Goal: Find specific page/section

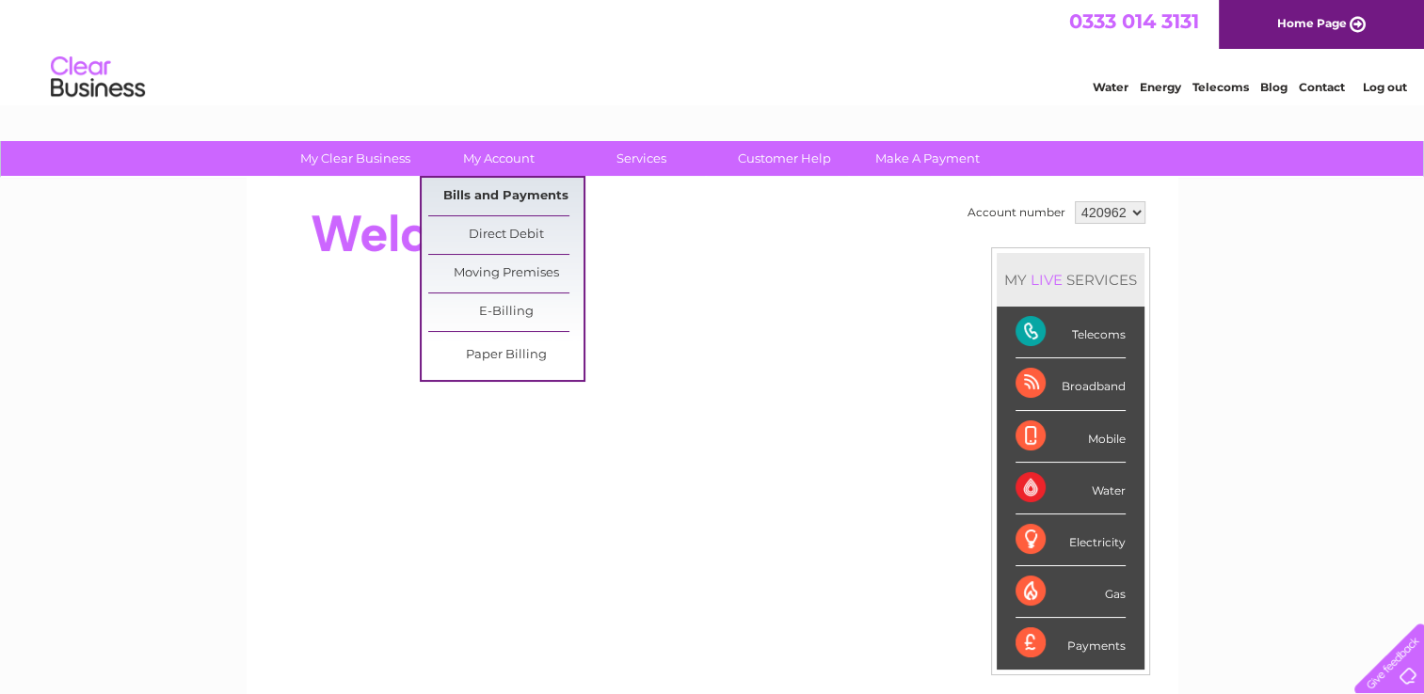
click at [508, 188] on link "Bills and Payments" at bounding box center [505, 197] width 155 height 38
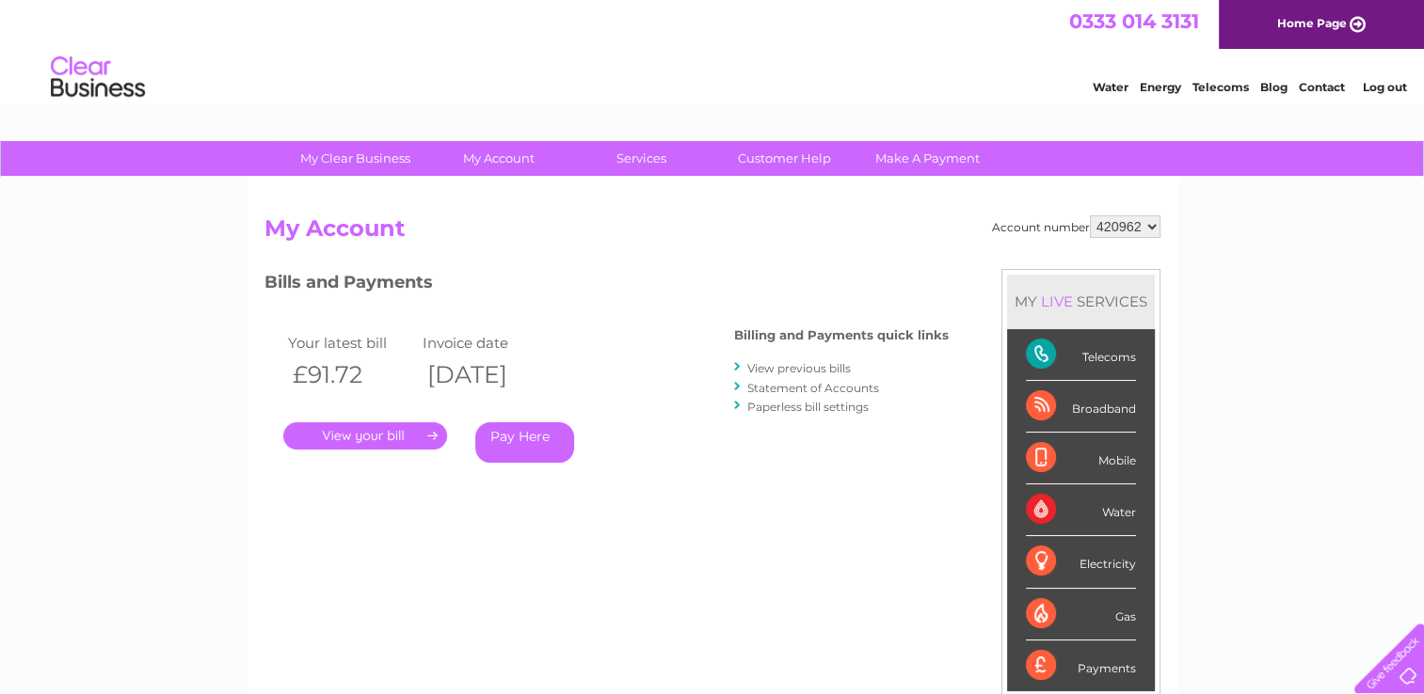
click at [789, 367] on link "View previous bills" at bounding box center [798, 368] width 103 height 14
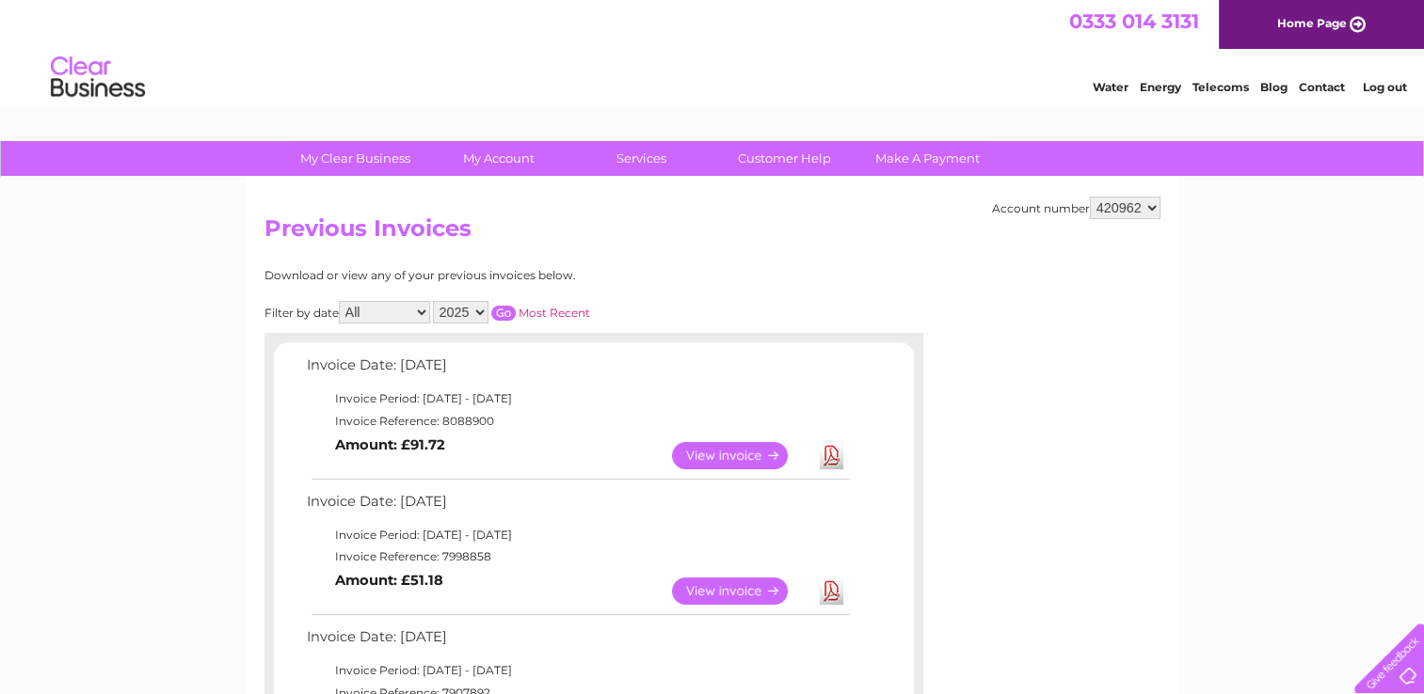
scroll to position [94, 0]
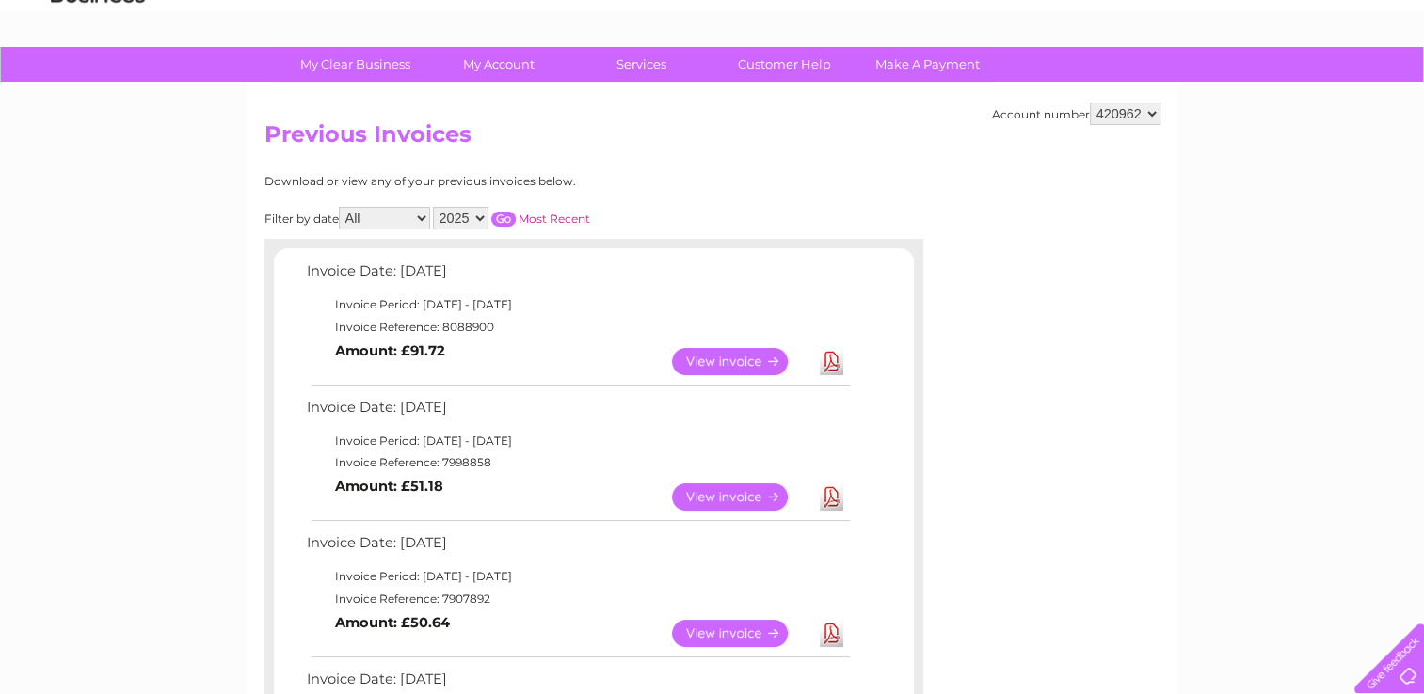
click at [749, 360] on link "View" at bounding box center [741, 361] width 138 height 27
